Goal: Information Seeking & Learning: Learn about a topic

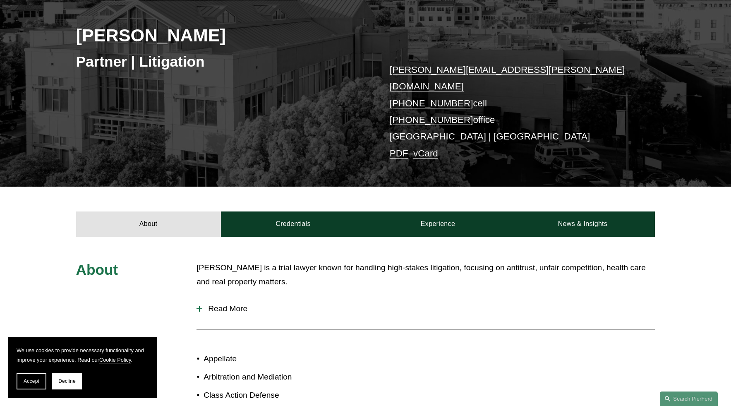
scroll to position [120, 0]
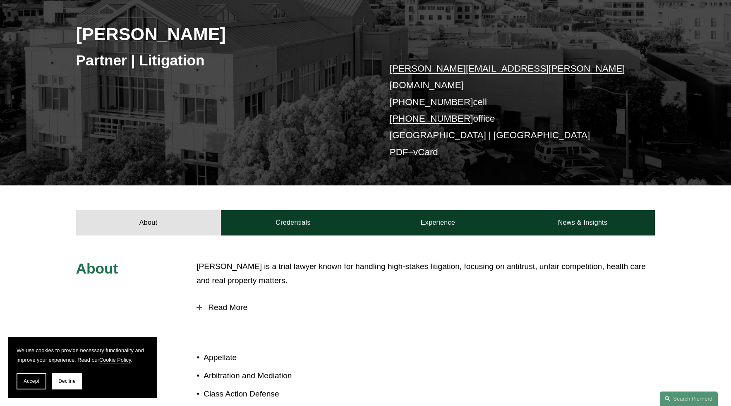
click at [223, 303] on span "Read More" at bounding box center [428, 307] width 452 height 9
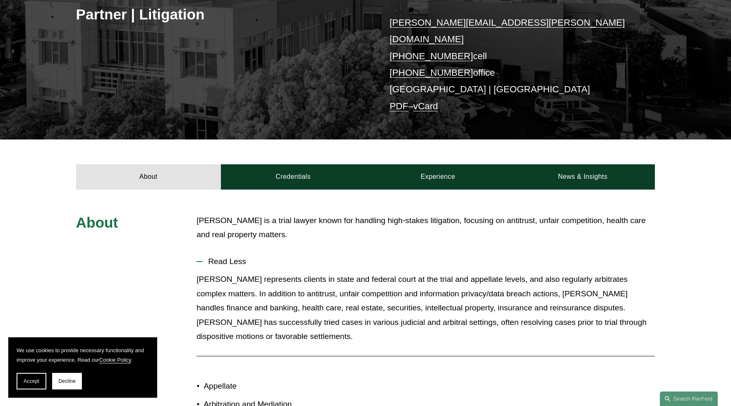
scroll to position [116, 0]
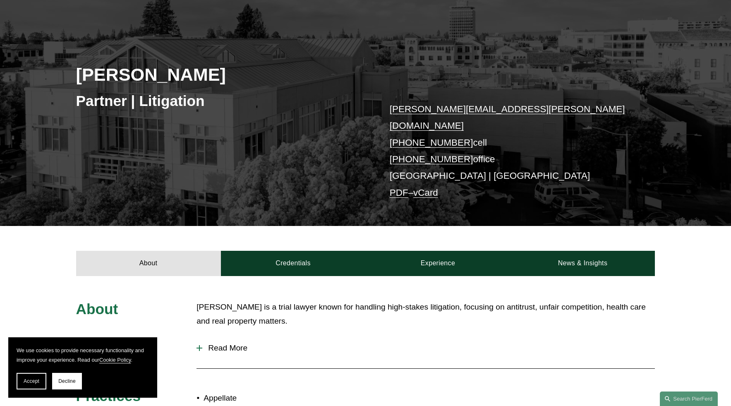
scroll to position [82, 0]
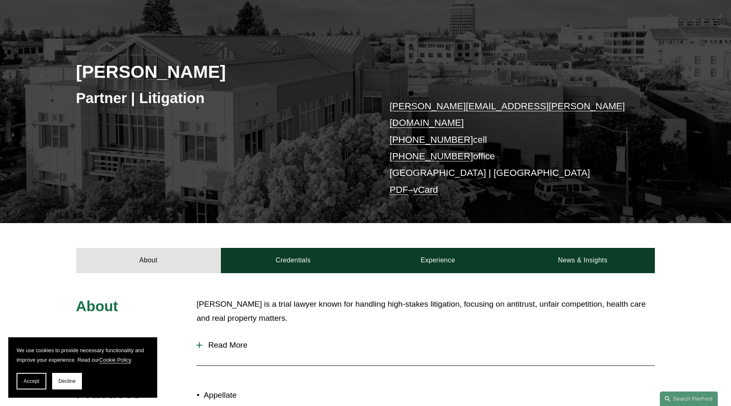
click at [232, 340] on span "Read More" at bounding box center [428, 344] width 452 height 9
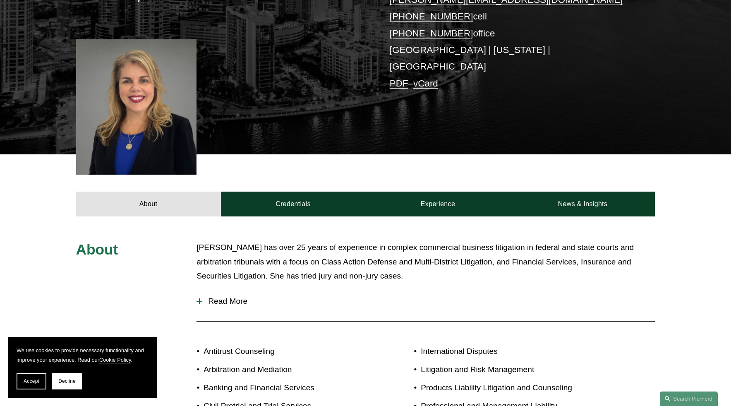
scroll to position [203, 0]
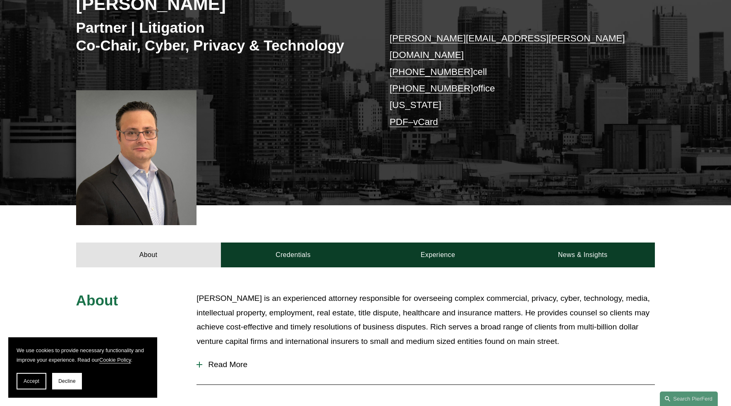
scroll to position [149, 0]
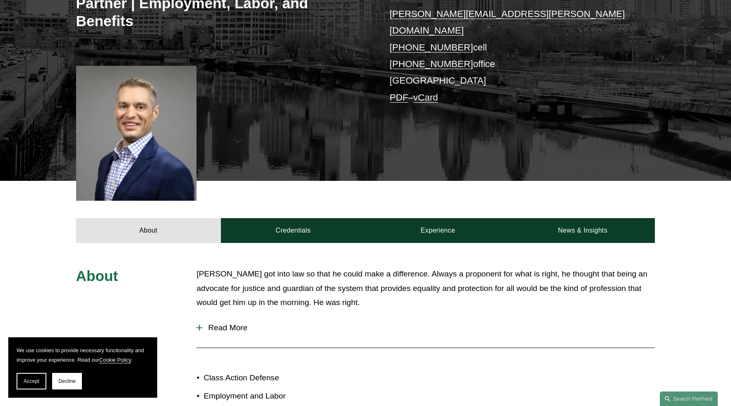
scroll to position [277, 0]
